Goal: Transaction & Acquisition: Purchase product/service

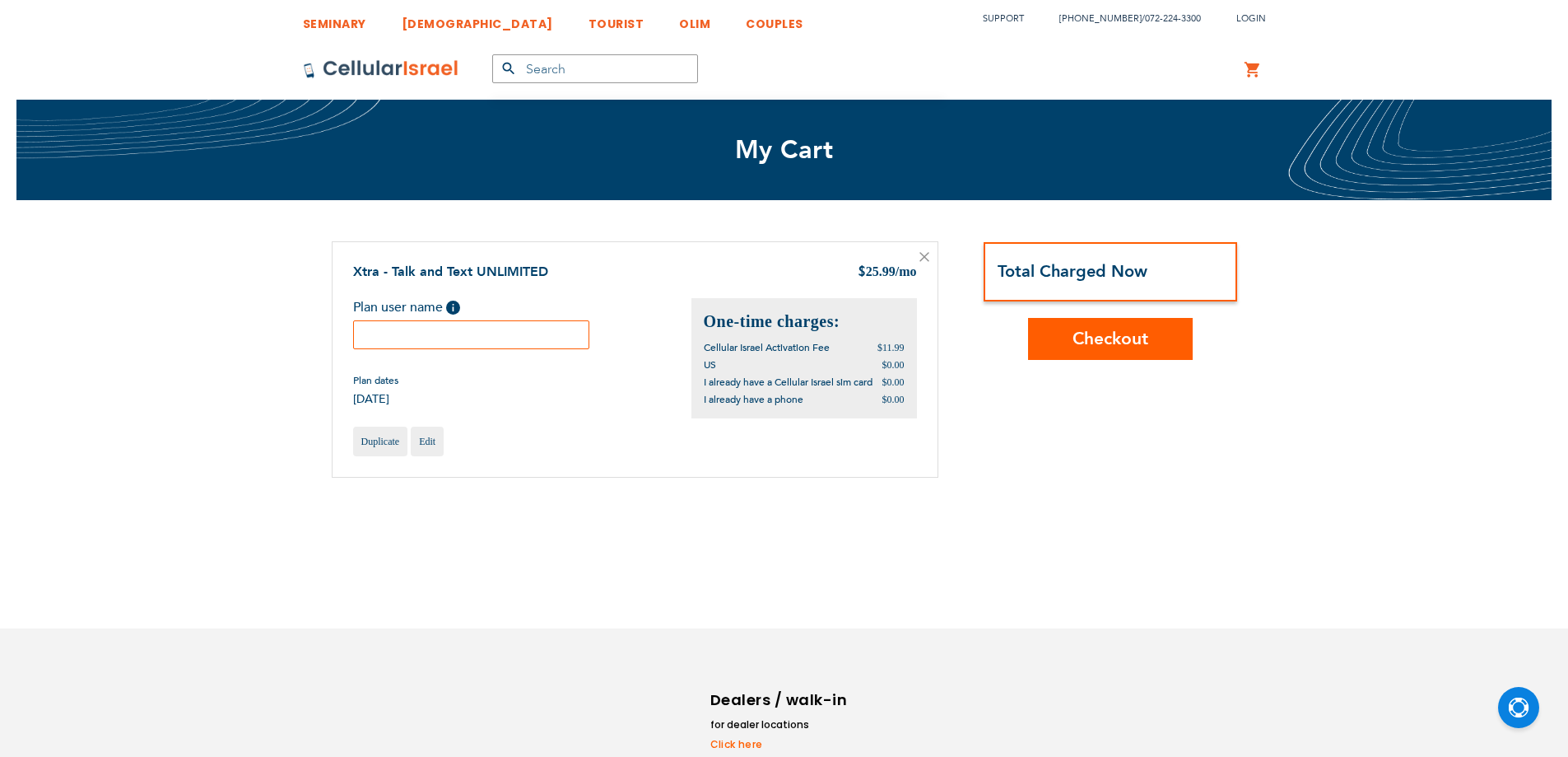
click at [475, 336] on input "text" at bounding box center [472, 335] width 237 height 29
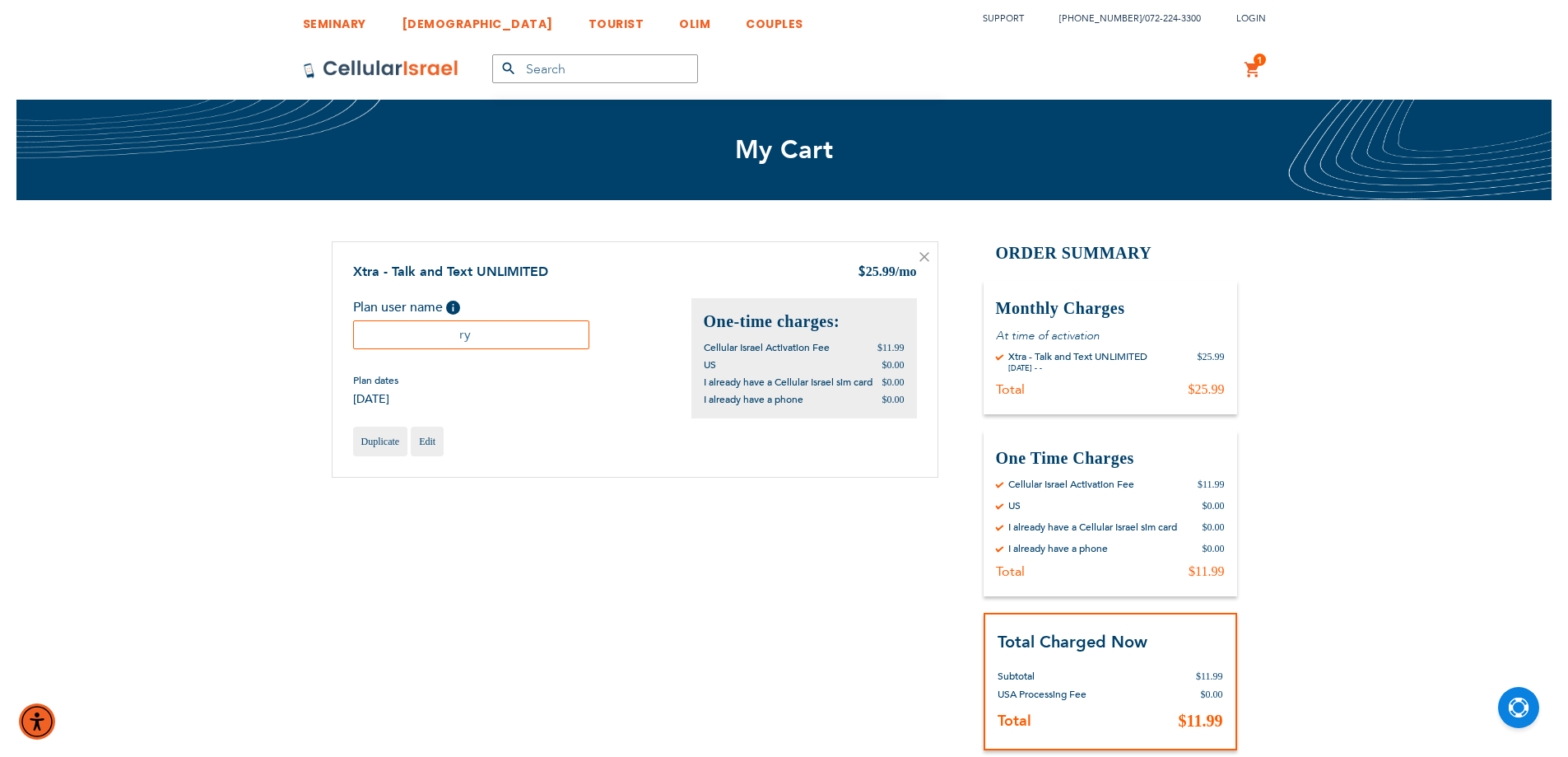
type input "r"
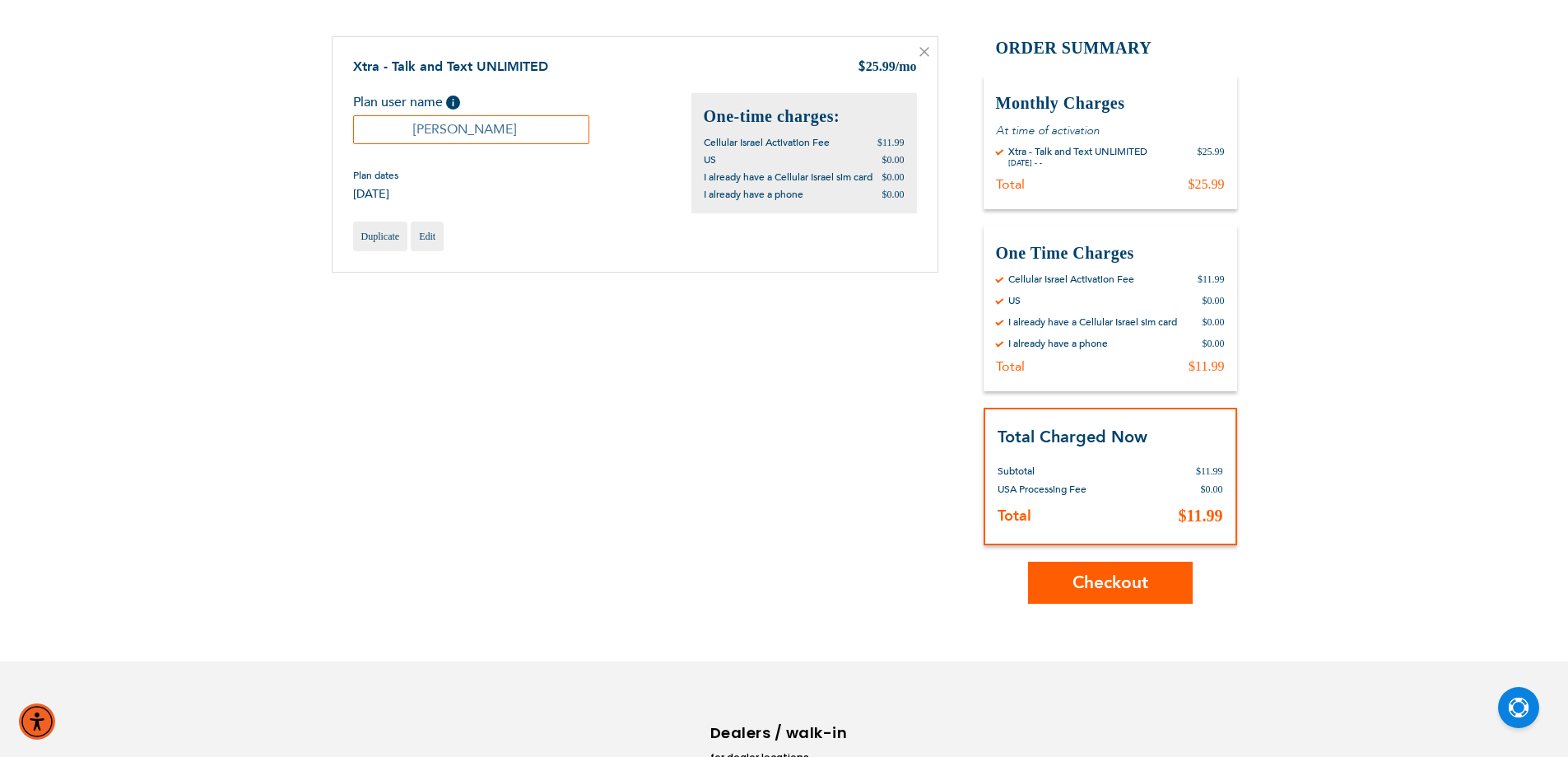
scroll to position [326, 0]
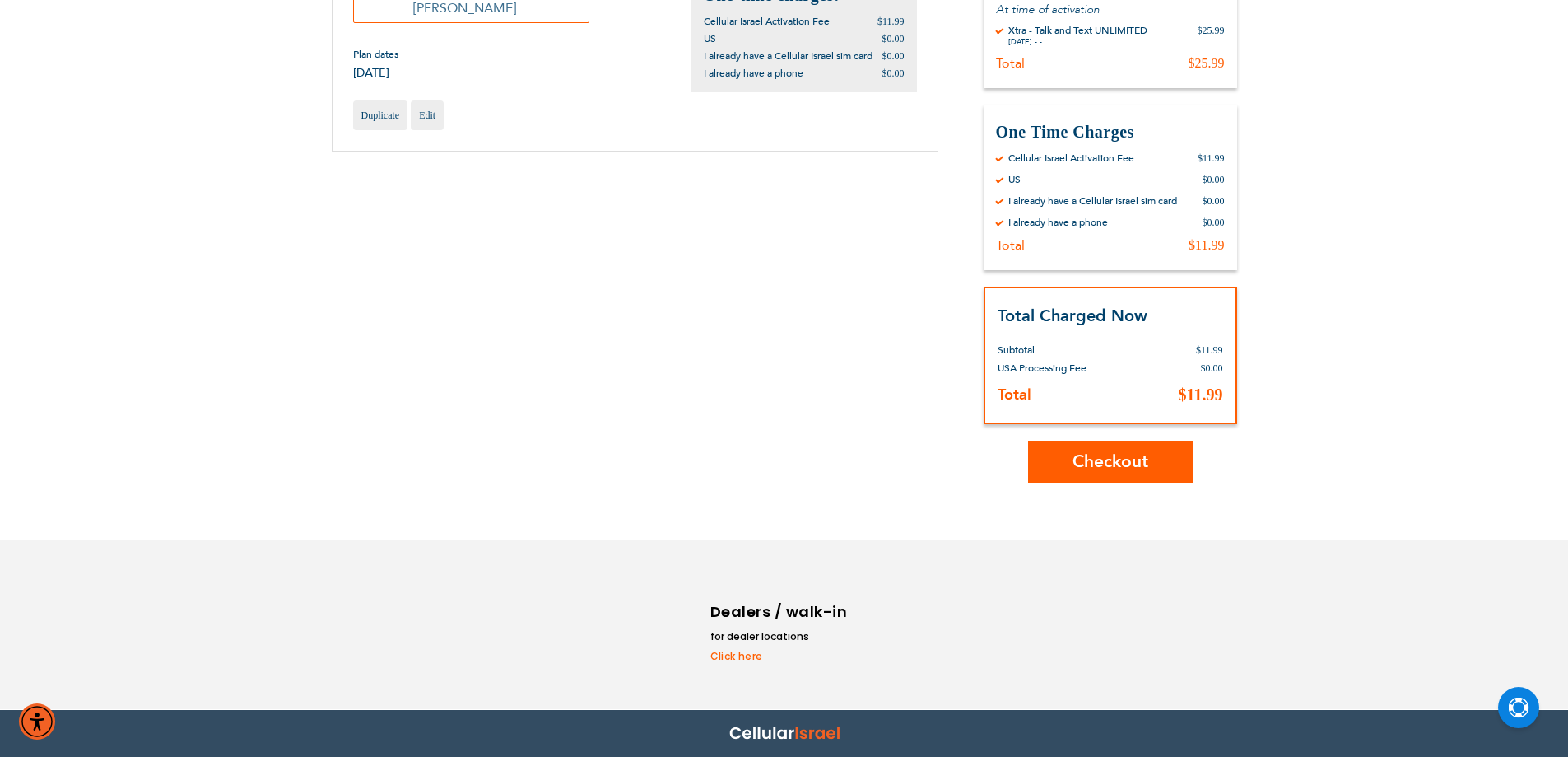
type input "[PERSON_NAME]"
click at [1143, 481] on button "Checkout" at bounding box center [1111, 462] width 165 height 42
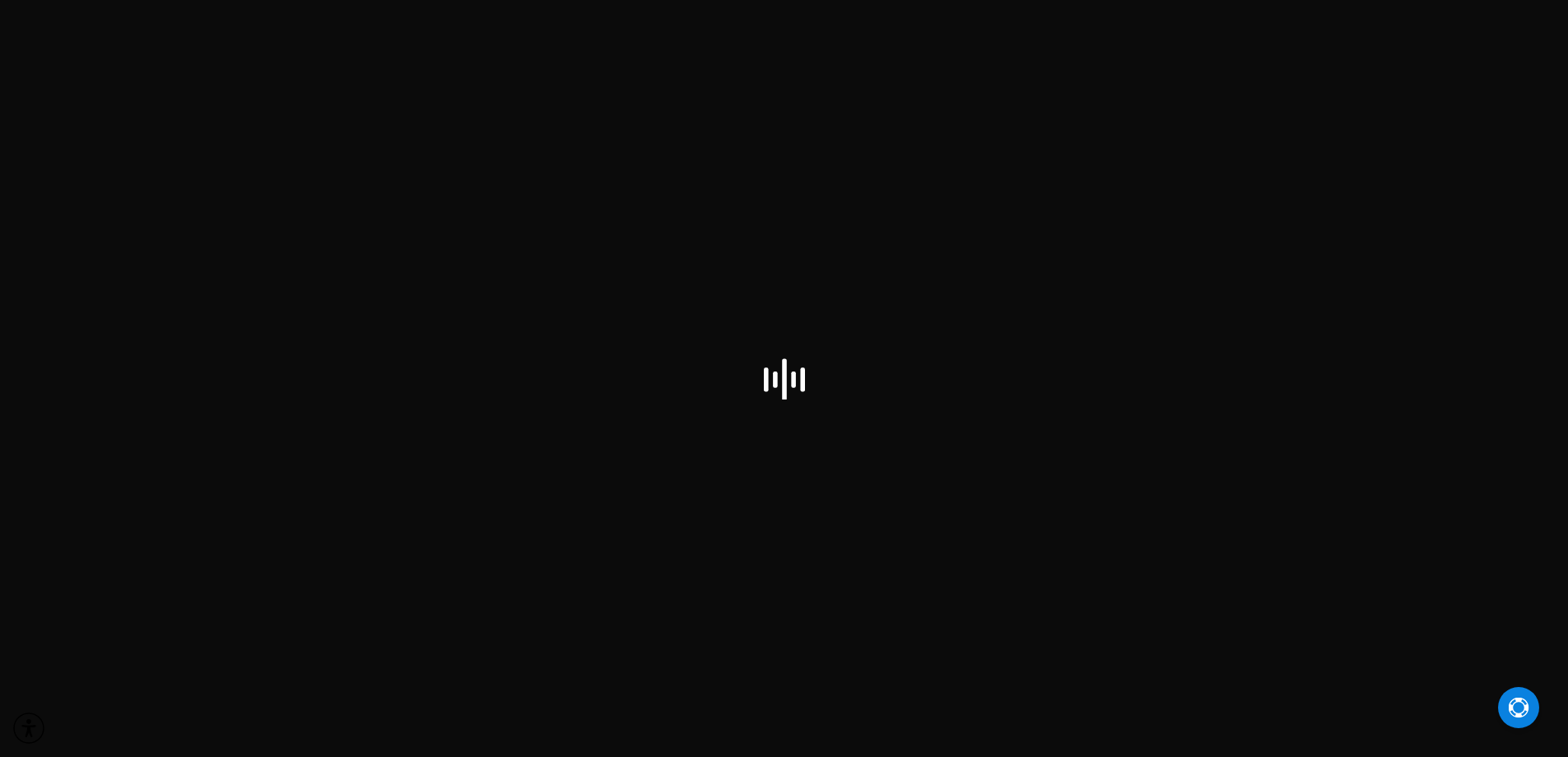
select select "US"
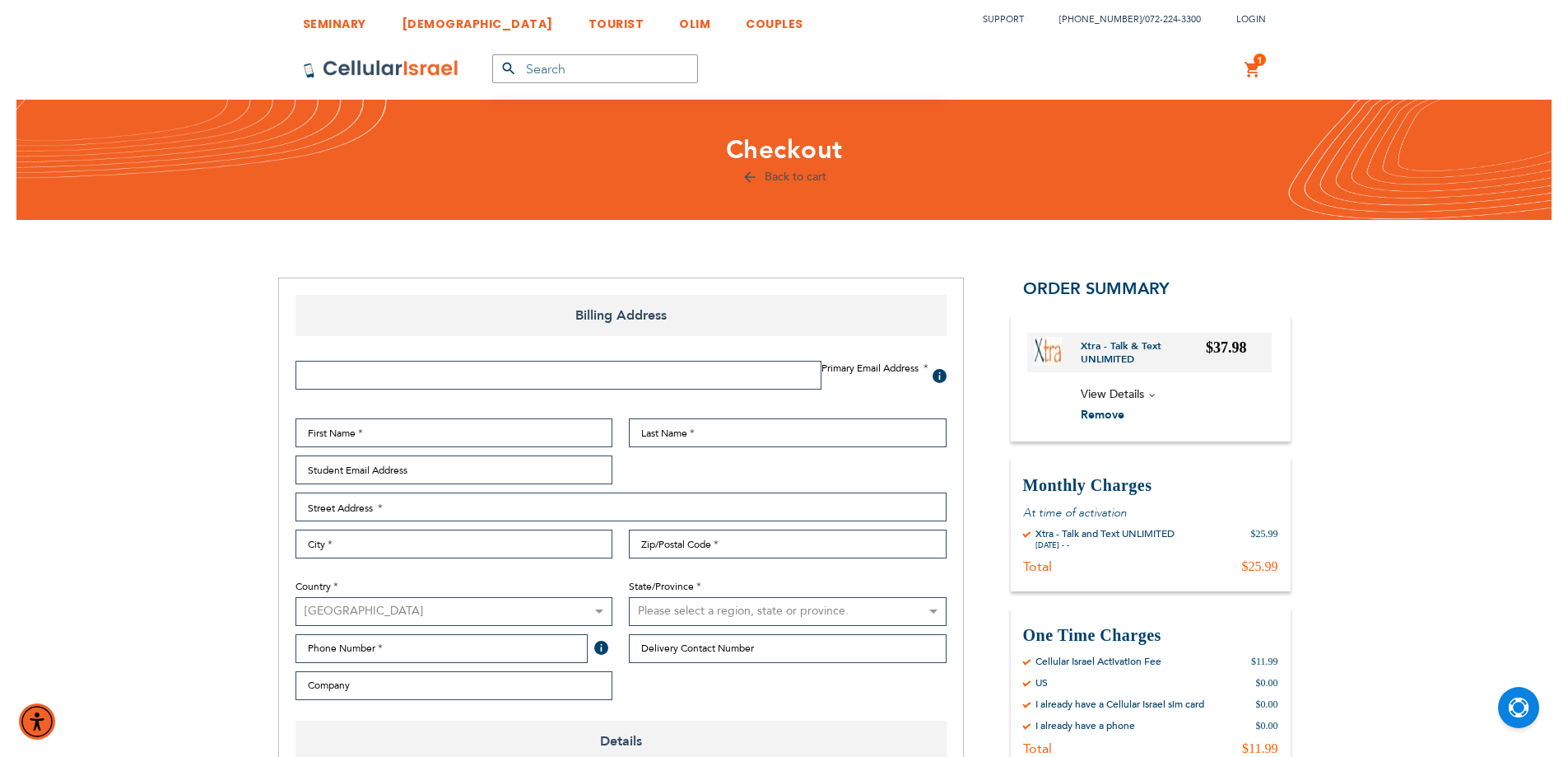
click at [397, 374] on input "Email Address" at bounding box center [559, 375] width 526 height 29
paste input "esafdeye1650@gmail.com"
type input "esafdeye1650@gmail.com"
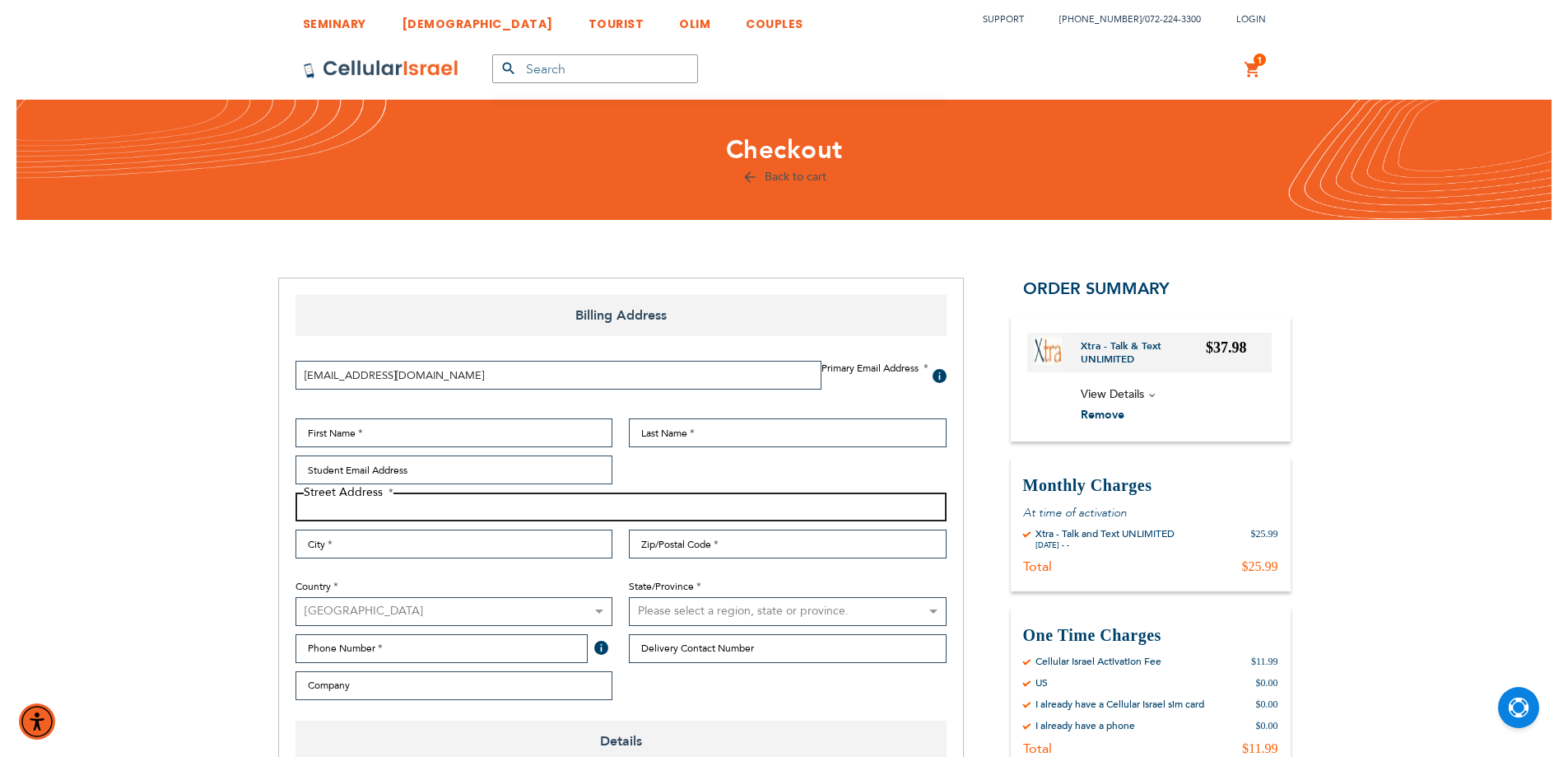
click at [348, 518] on input "Street Address: Line 1" at bounding box center [621, 507] width 651 height 29
paste input "13 east pond road"
type input "13 east pond road"
click at [337, 550] on input "City" at bounding box center [455, 544] width 318 height 29
paste input "woodridge"
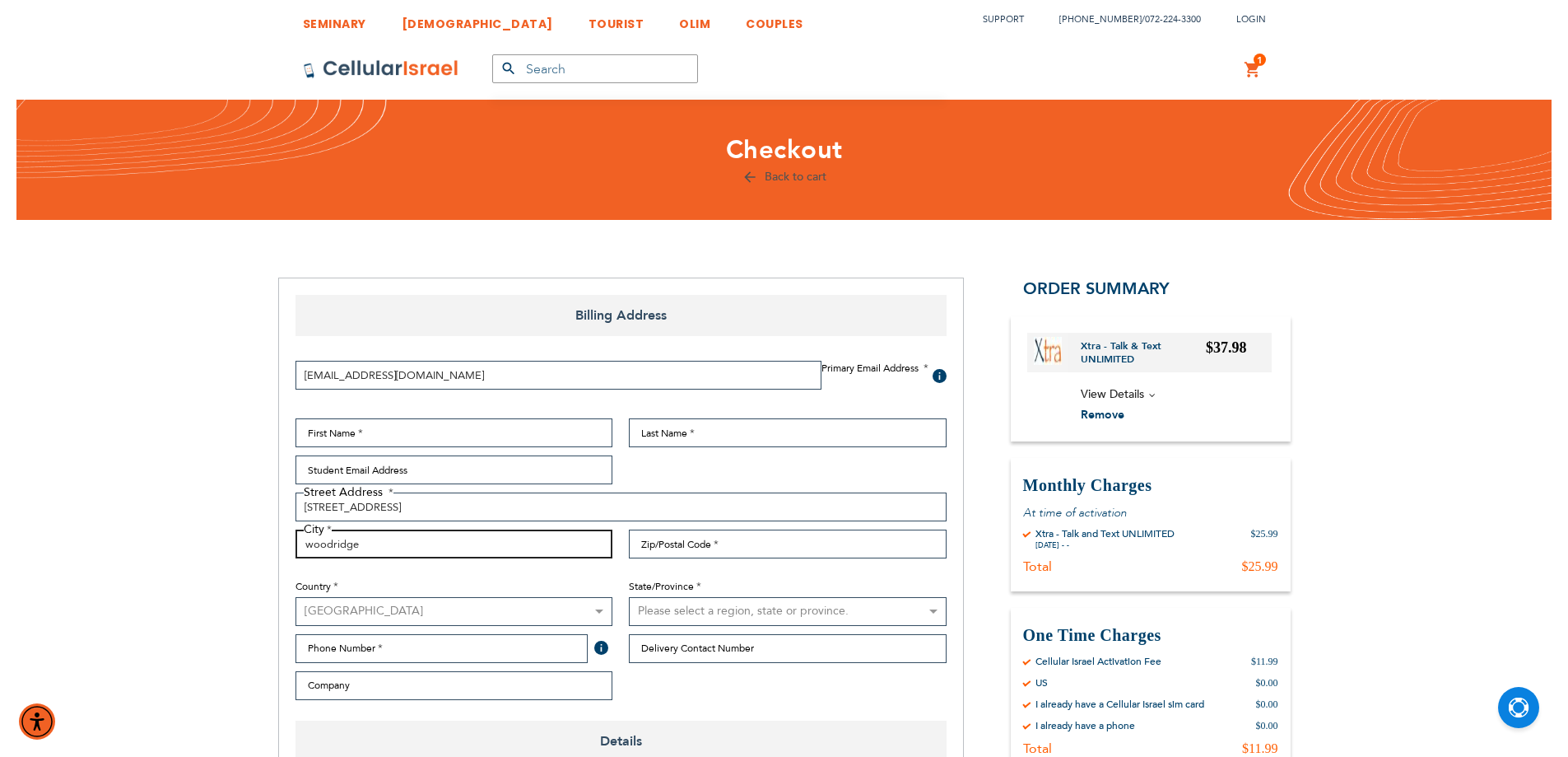
type input "woodridge"
click at [752, 543] on input "Zip/Postal Code" at bounding box center [788, 544] width 318 height 29
paste input "12789"
type input "12789"
click at [731, 611] on select "Please select a region, state or province. Alabama Alaska American Samoa Arizon…" at bounding box center [788, 611] width 318 height 29
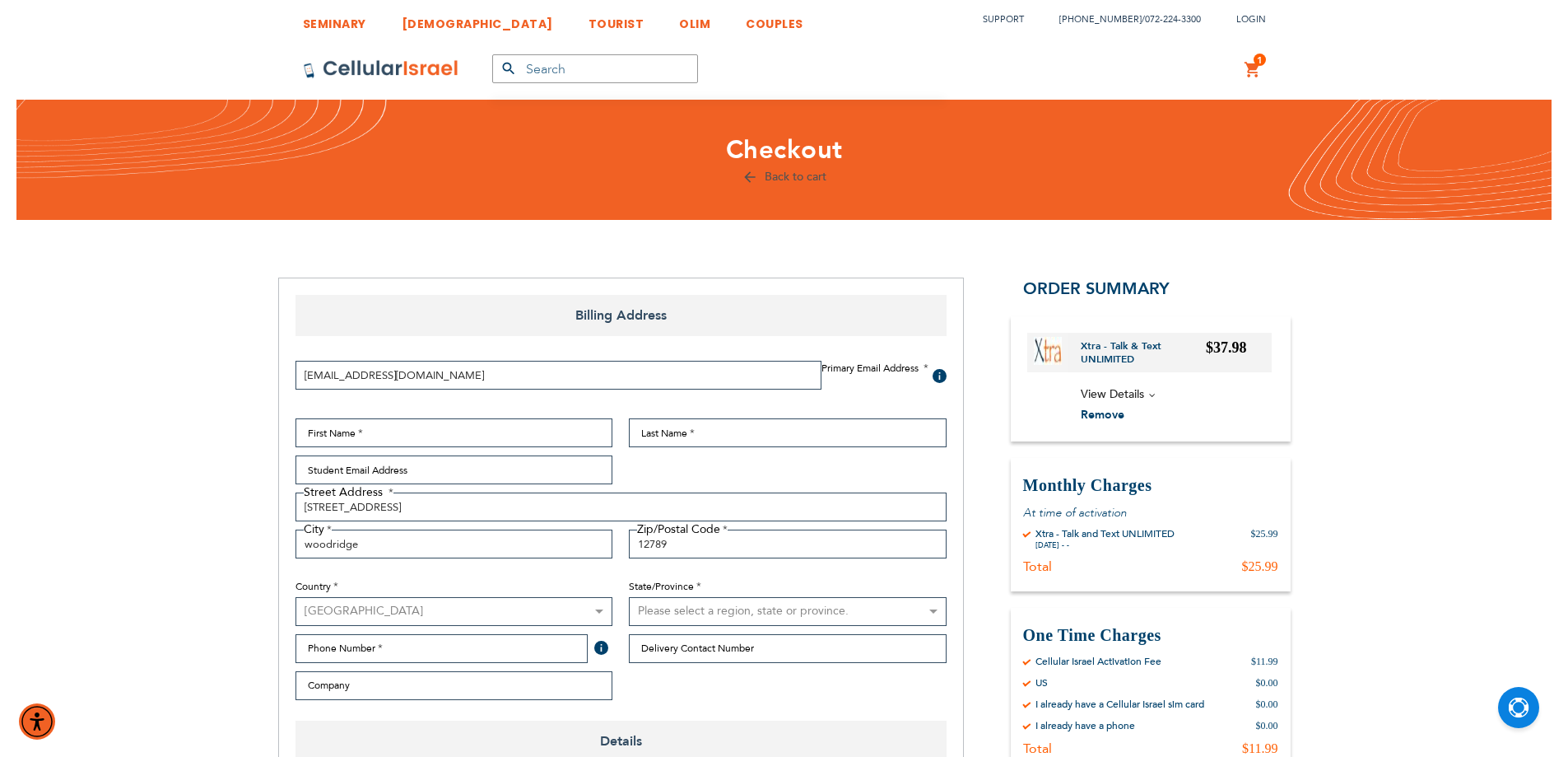
select select "43"
click at [629, 597] on select "Please select a region, state or province. Alabama Alaska American Samoa Arizon…" at bounding box center [788, 611] width 318 height 29
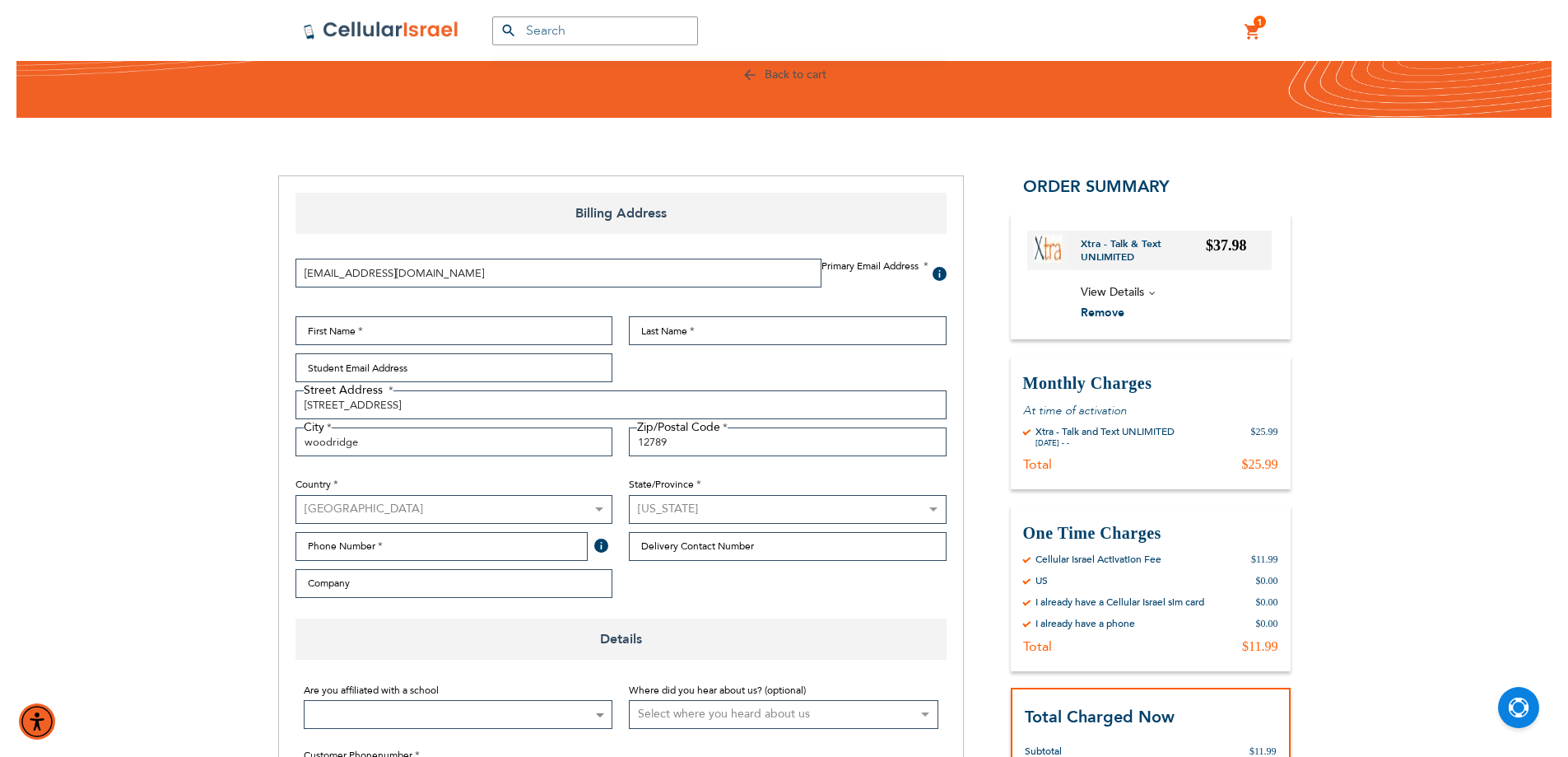
scroll to position [138, 0]
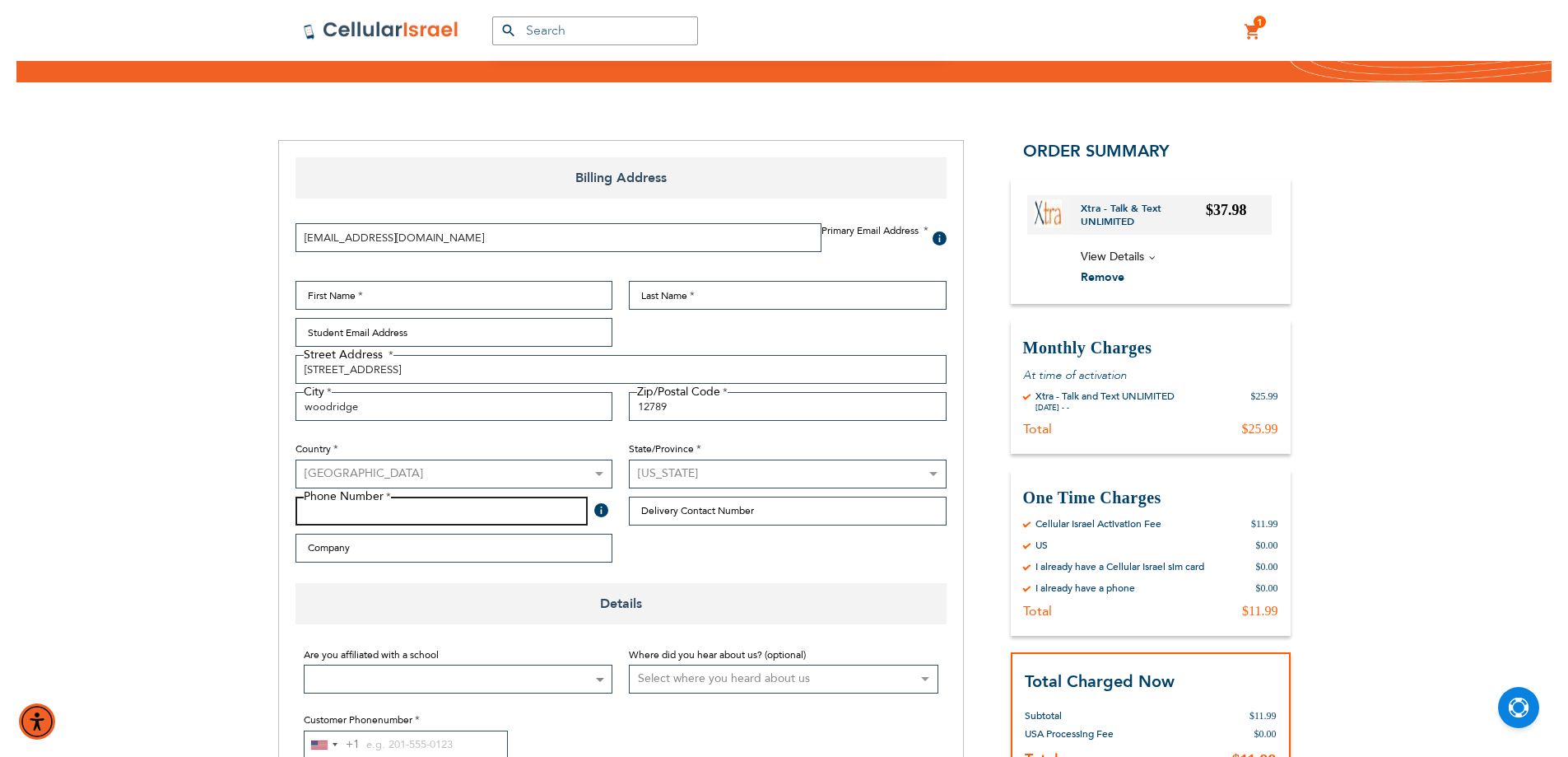
click at [386, 518] on input "Phone Number" at bounding box center [442, 511] width 293 height 29
paste input "718 755 2500"
type input "718 755 2500"
click at [877, 625] on div "Details Are you affiliated with a school Not Affiliated with a School Aderes Ha…" at bounding box center [621, 691] width 651 height 215
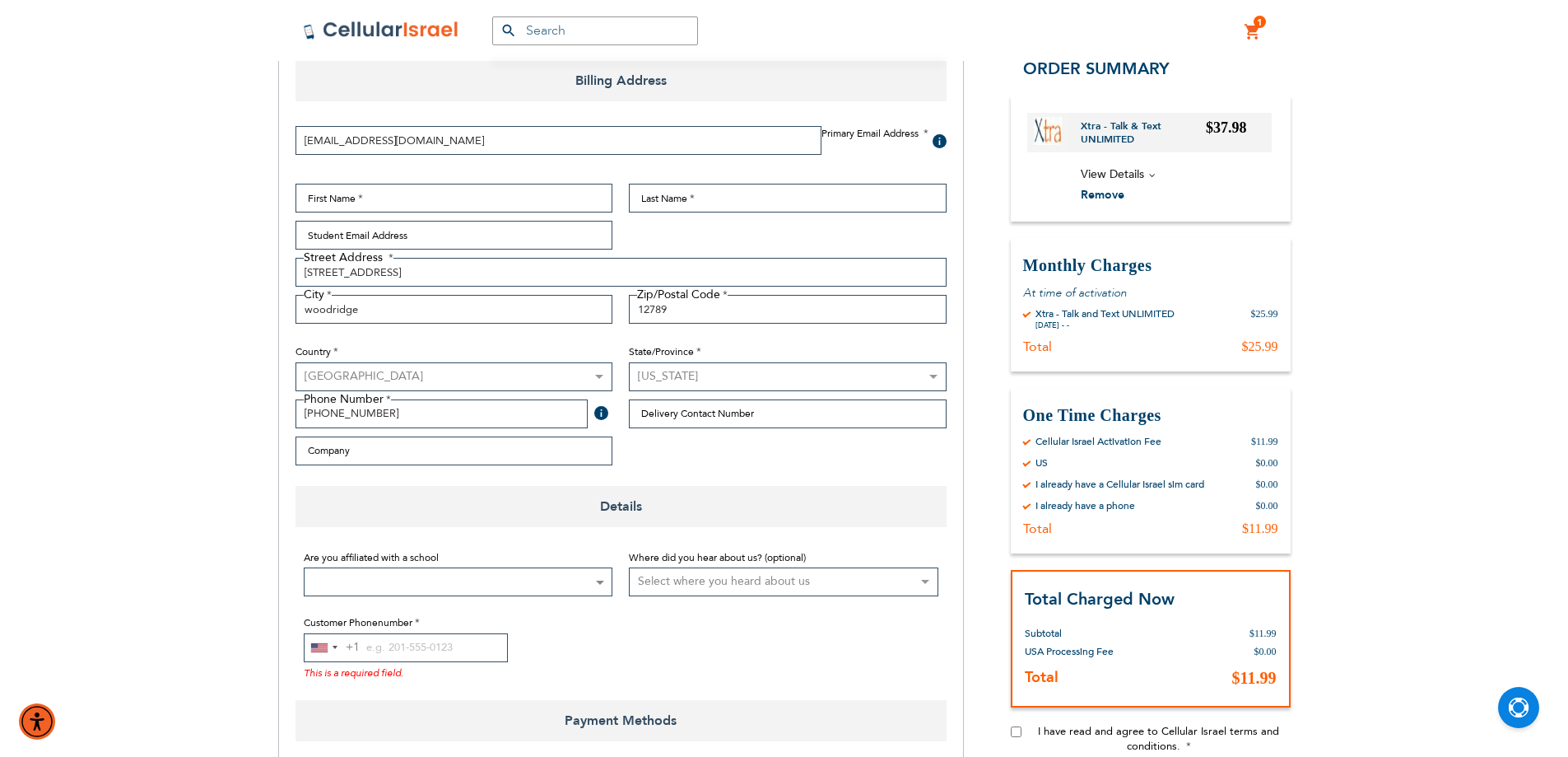
scroll to position [274, 0]
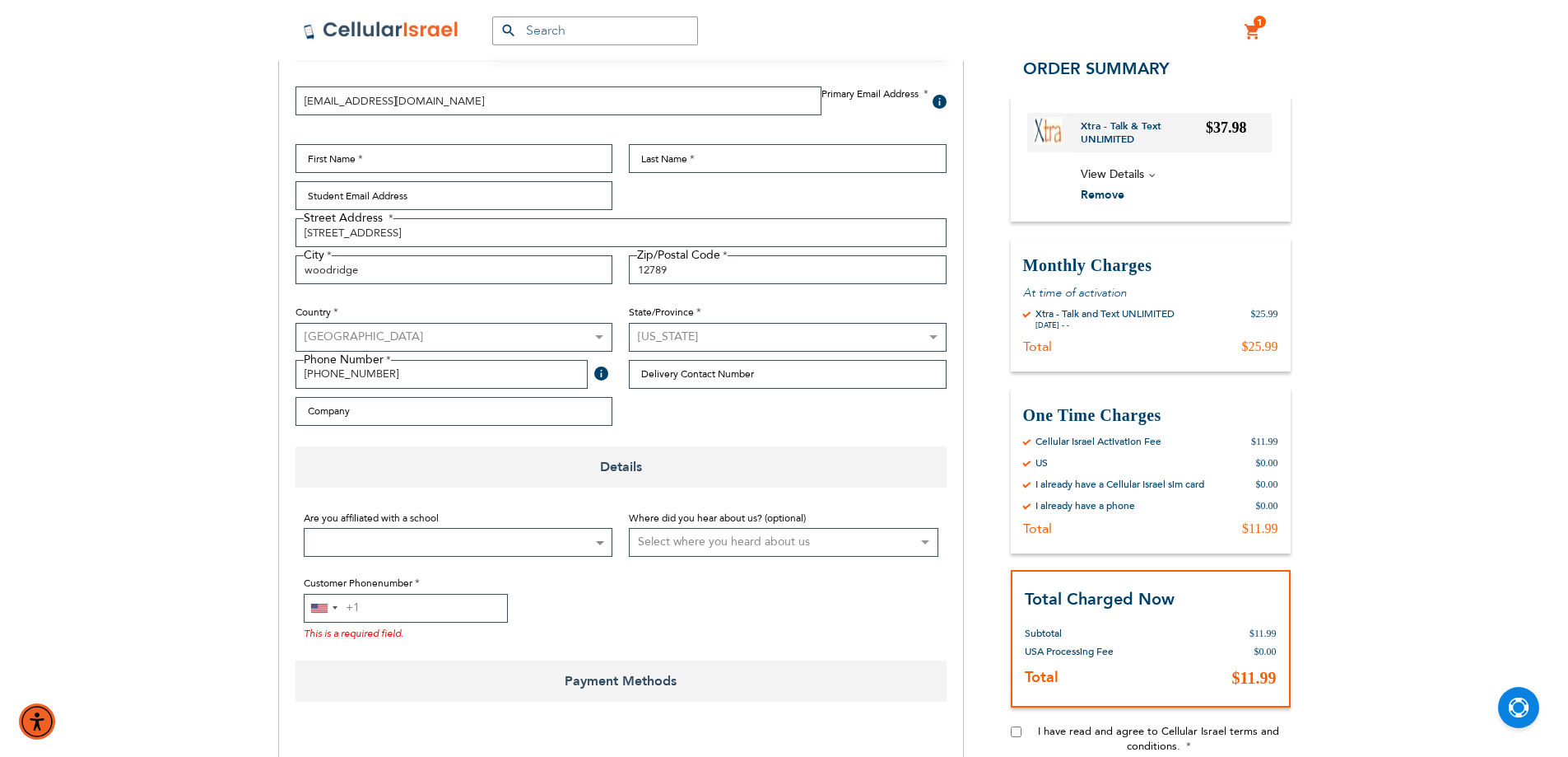
click at [449, 614] on input "Customer Phonenumber" at bounding box center [405, 608] width 204 height 29
paste input "718 755 2500"
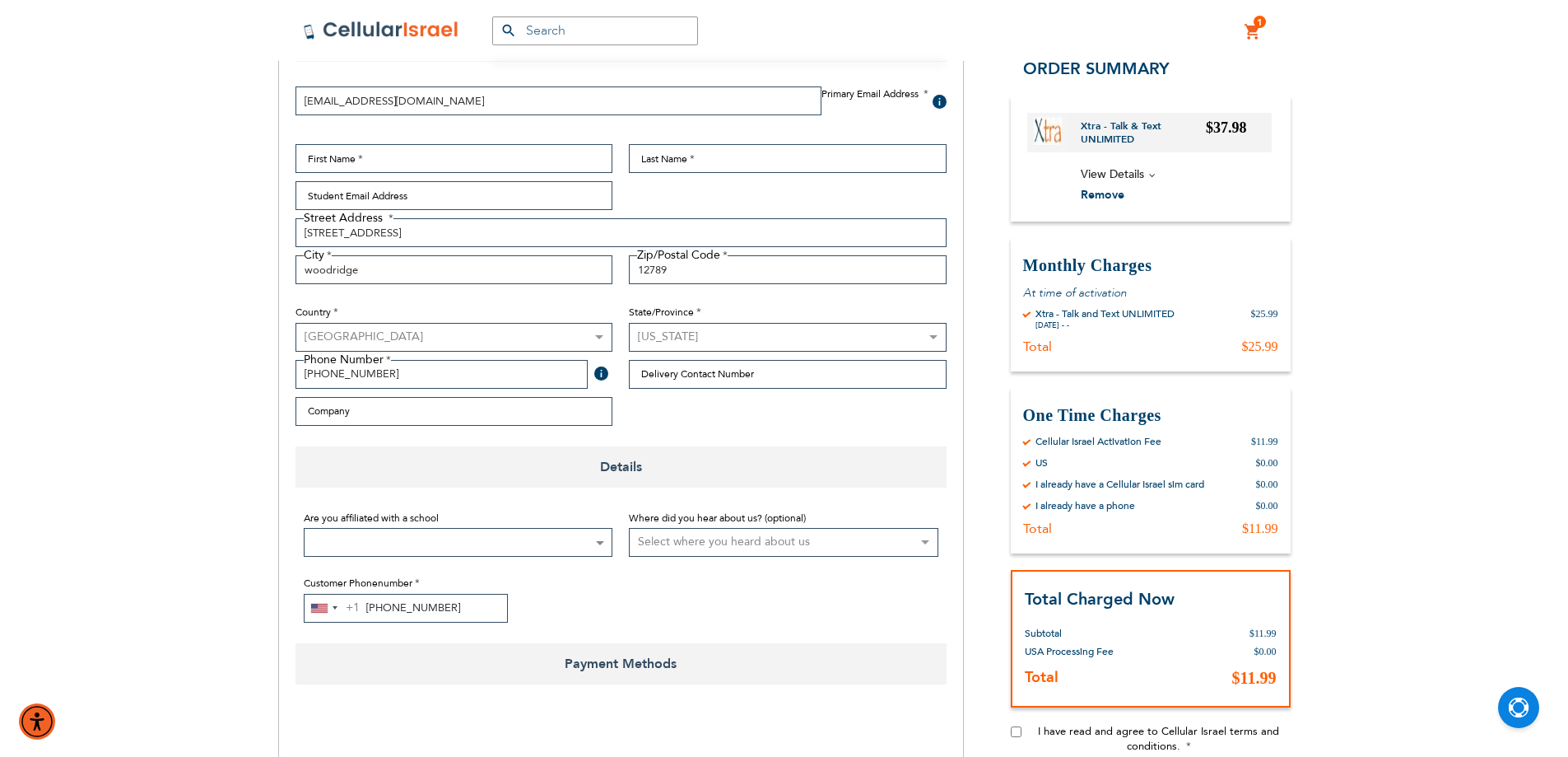
type input "718 755 2500"
click at [477, 537] on span at bounding box center [458, 543] width 309 height 29
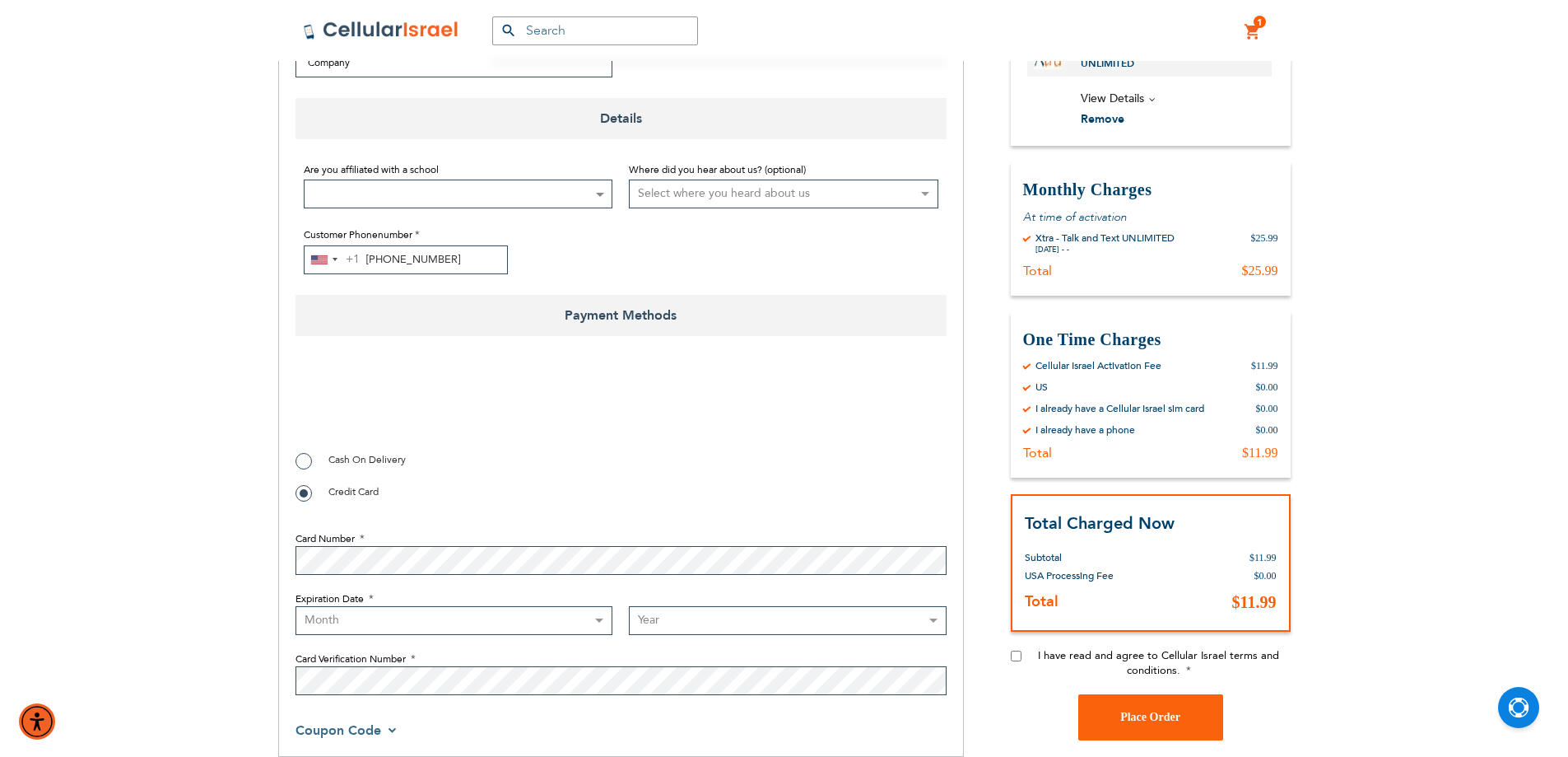
scroll to position [760, 0]
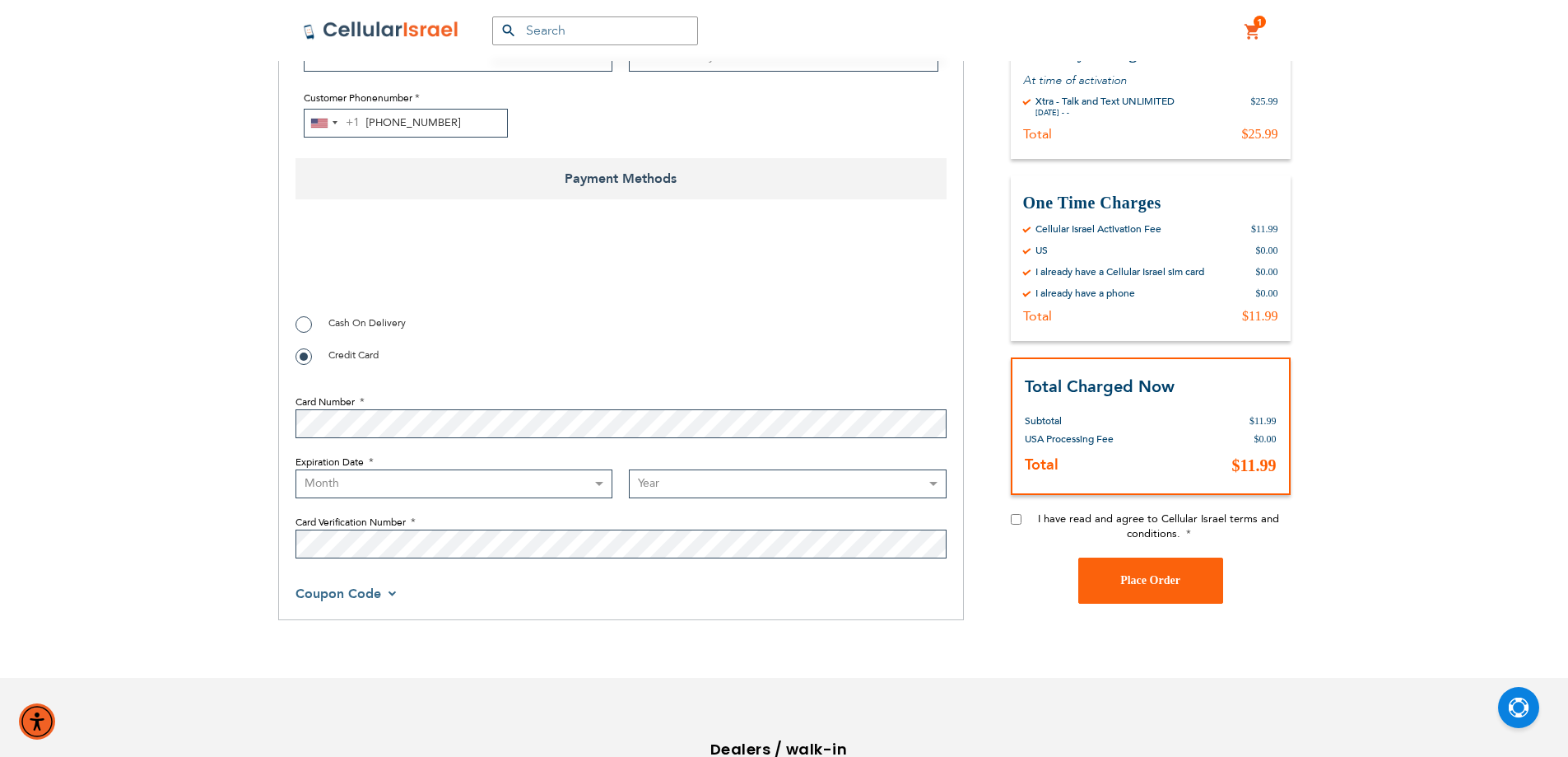
click at [1016, 521] on input "I have read and agree to Cellular Israel terms and conditions." at bounding box center [1016, 519] width 11 height 11
checkbox input "true"
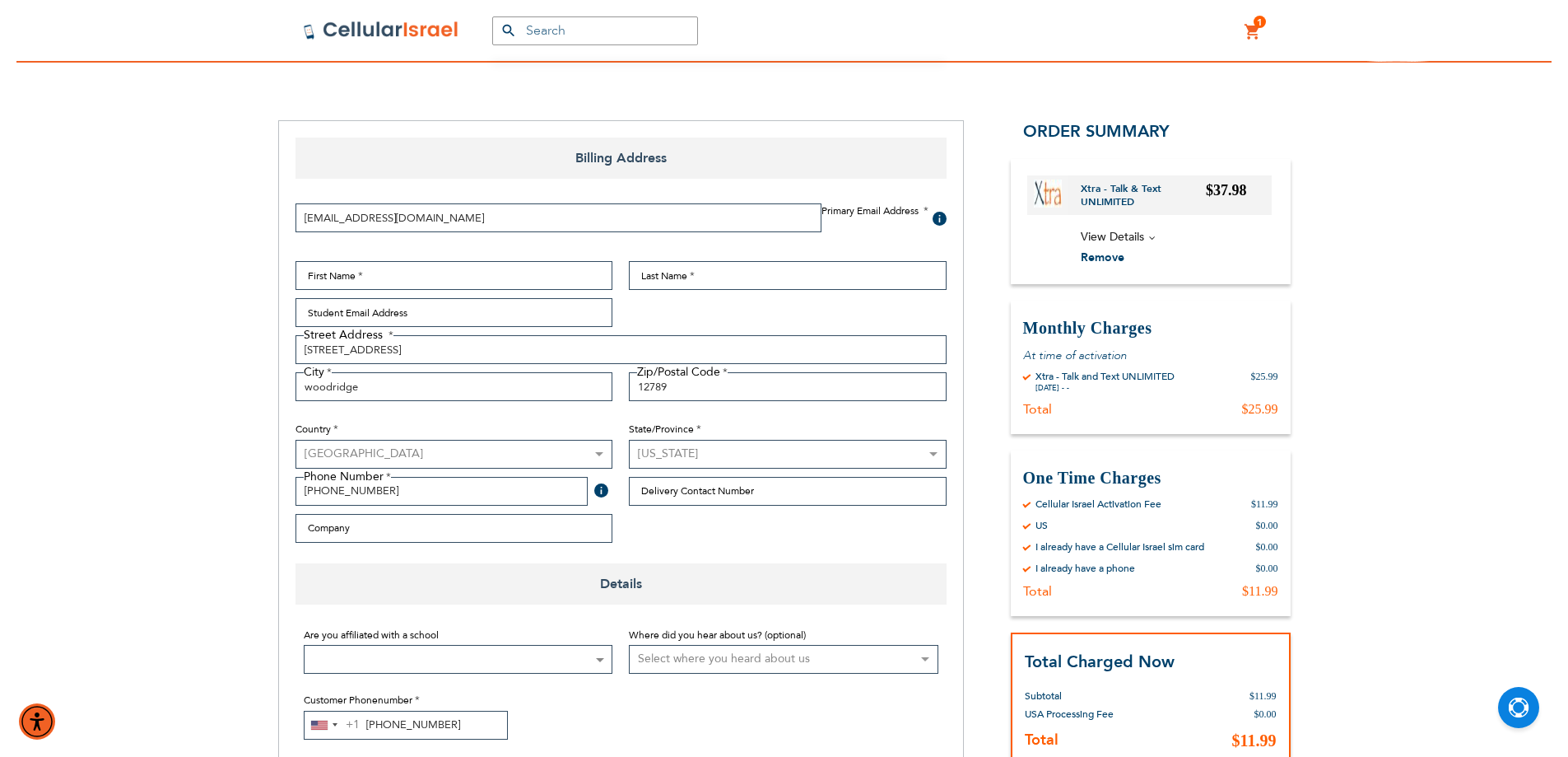
scroll to position [0, 0]
